Goal: Browse casually

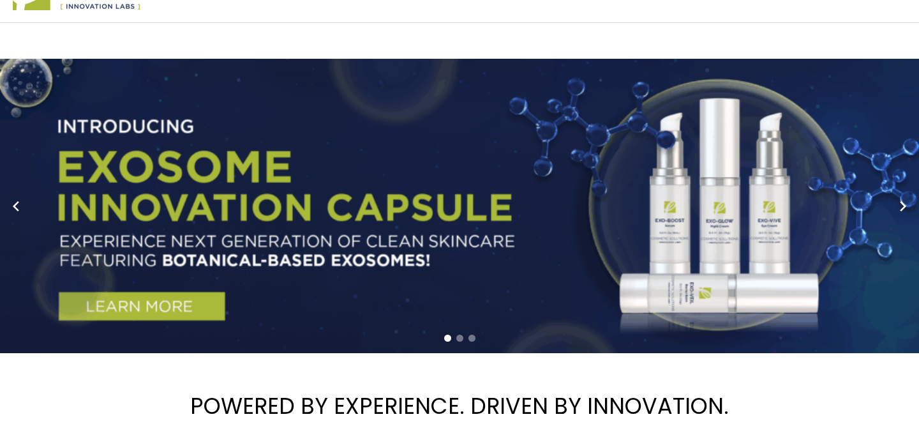
scroll to position [96, 0]
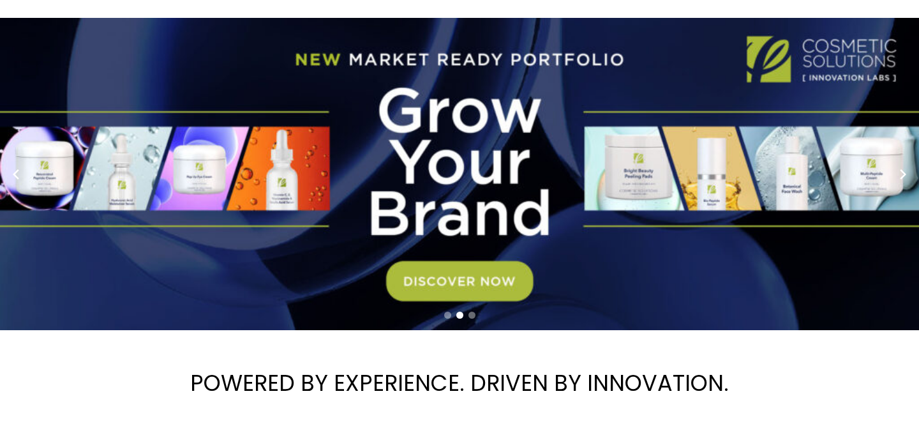
click at [448, 318] on div at bounding box center [459, 315] width 919 height 17
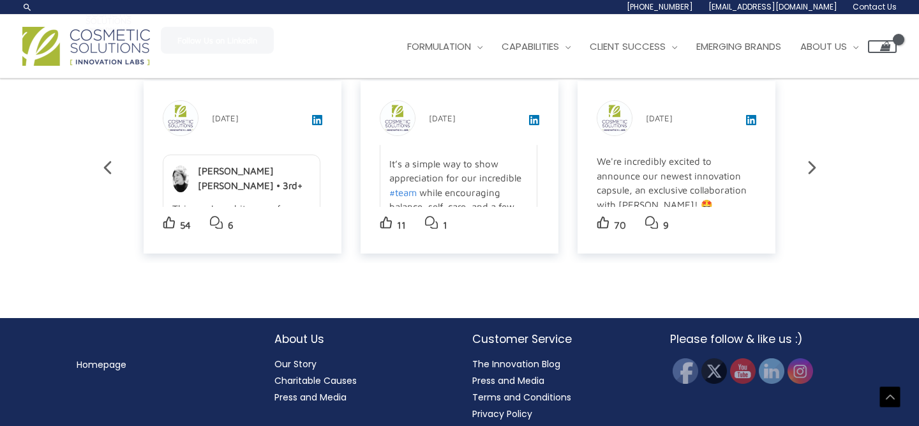
scroll to position [2256, 0]
